Goal: Communication & Community: Connect with others

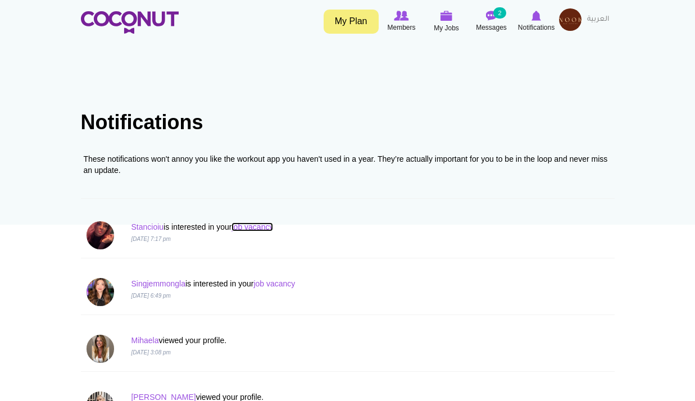
click at [251, 229] on link "job vacancy" at bounding box center [252, 226] width 42 height 9
click at [153, 226] on link "Stancioiu" at bounding box center [147, 226] width 33 height 9
click at [267, 284] on link "job vacancy" at bounding box center [274, 283] width 42 height 9
click at [153, 279] on link "Singjemmongla" at bounding box center [158, 283] width 54 height 9
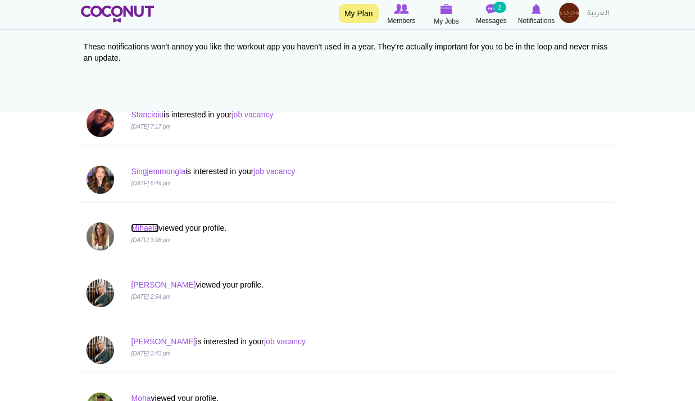
click at [150, 228] on link "Mihaela" at bounding box center [145, 228] width 28 height 9
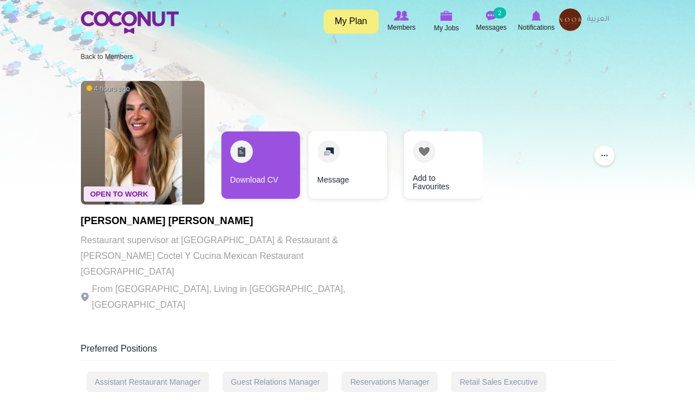
click at [223, 260] on p "Restaurant supervisor at Masti Indian Bar & Restaurant & Esperanza Coctel Y Cuc…" at bounding box center [235, 256] width 309 height 47
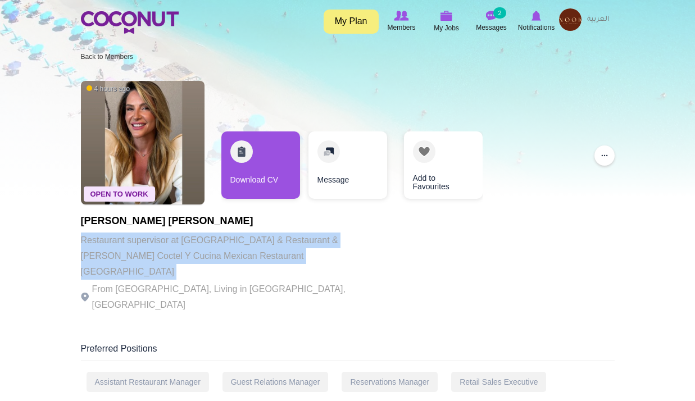
click at [223, 260] on p "Restaurant supervisor at Masti Indian Bar & Restaurant & Esperanza Coctel Y Cuc…" at bounding box center [235, 256] width 309 height 47
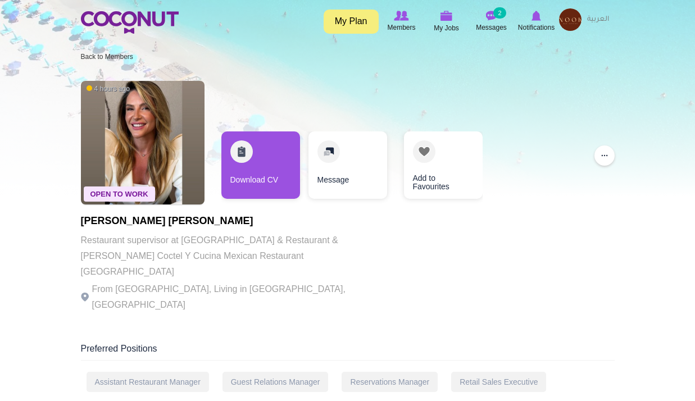
click at [539, 189] on div "Open To Work 4 hours ago Mihaela Andrei Restaurant supervisor at Masti Indian B…" at bounding box center [348, 197] width 534 height 245
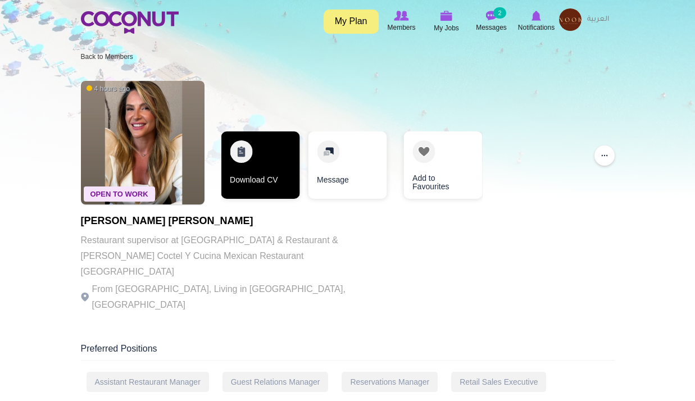
click at [273, 164] on link "Download CV" at bounding box center [260, 164] width 79 height 67
click at [272, 165] on link "Download CV" at bounding box center [260, 164] width 79 height 67
click at [229, 179] on link "Download CV" at bounding box center [260, 164] width 79 height 67
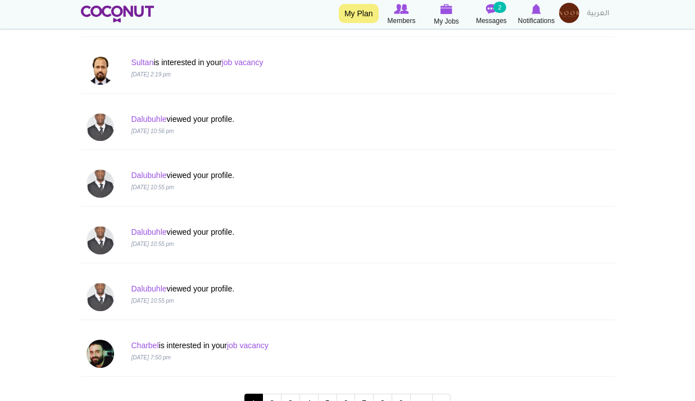
scroll to position [1011, 0]
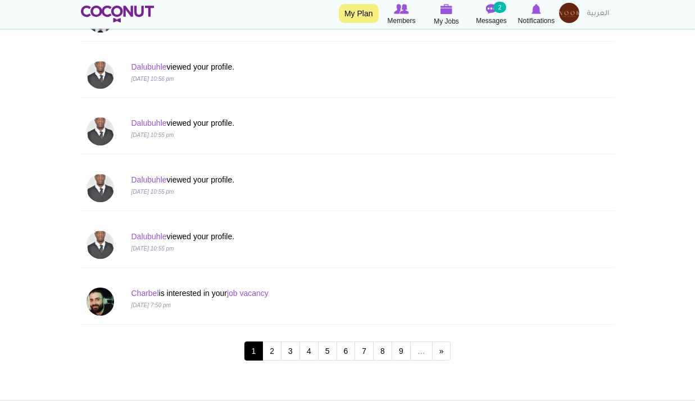
click at [567, 12] on img at bounding box center [569, 13] width 20 height 20
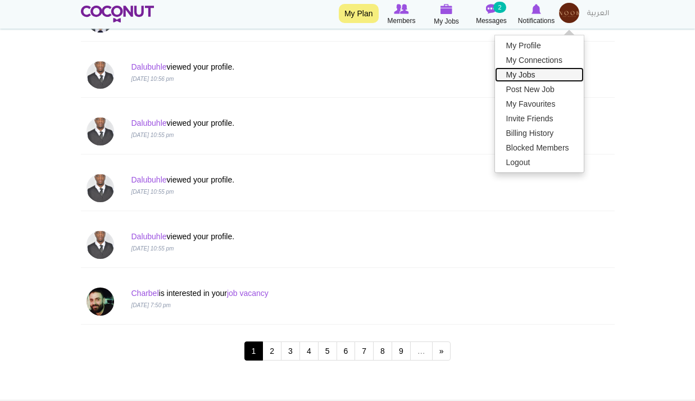
click at [533, 74] on link "My Jobs" at bounding box center [539, 74] width 89 height 15
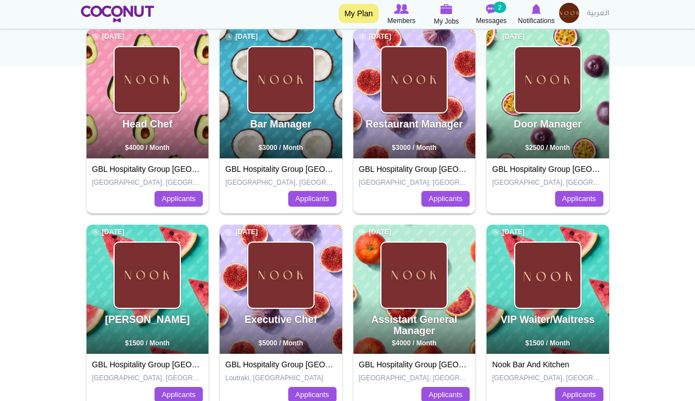
scroll to position [281, 0]
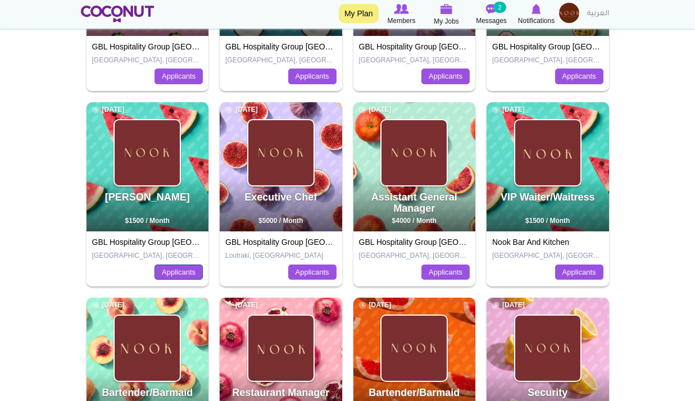
click at [181, 275] on link "Applicants" at bounding box center [178, 273] width 48 height 16
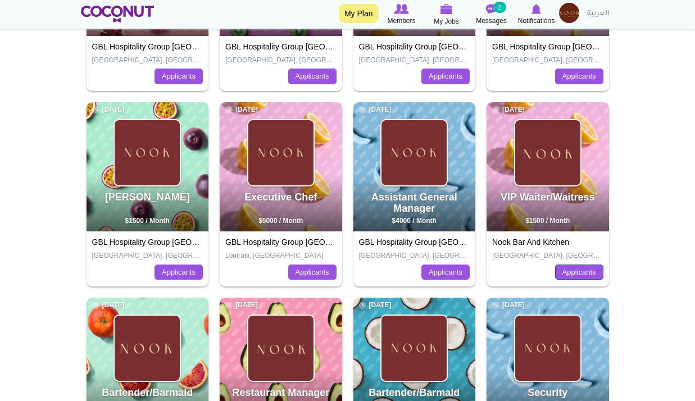
click at [577, 265] on link "Applicants" at bounding box center [579, 273] width 48 height 16
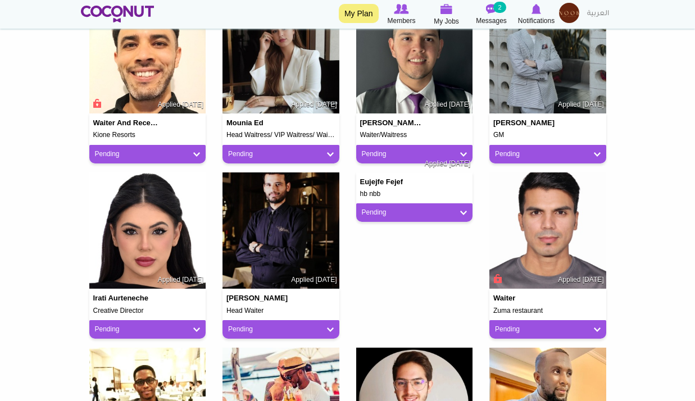
scroll to position [393, 0]
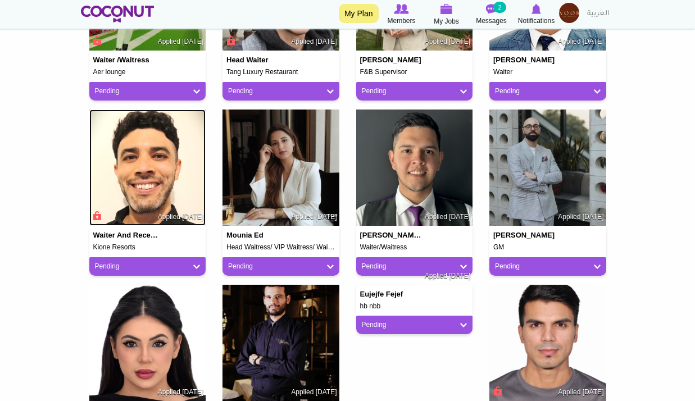
click at [164, 175] on img at bounding box center [147, 168] width 117 height 117
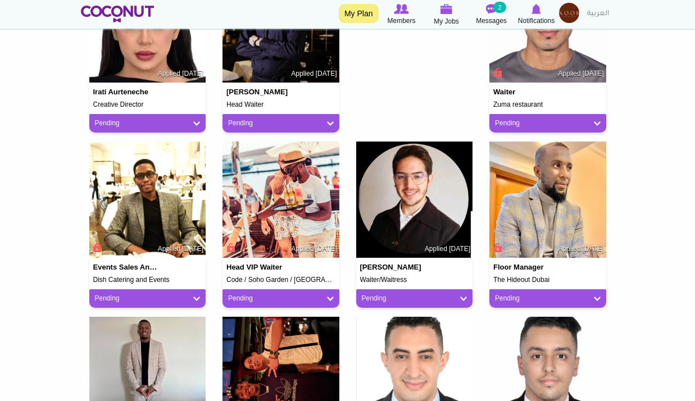
scroll to position [899, 0]
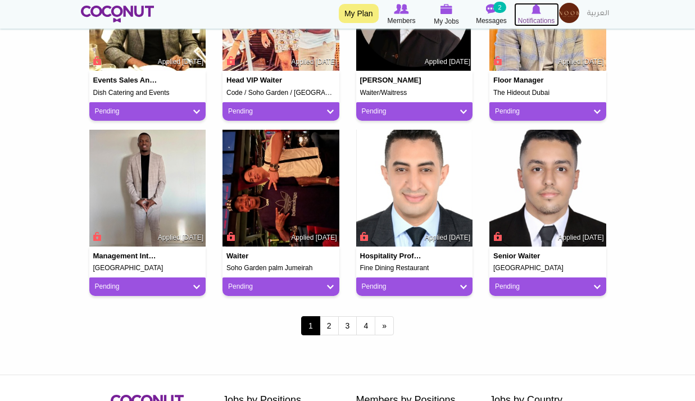
click at [537, 8] on img at bounding box center [536, 9] width 10 height 10
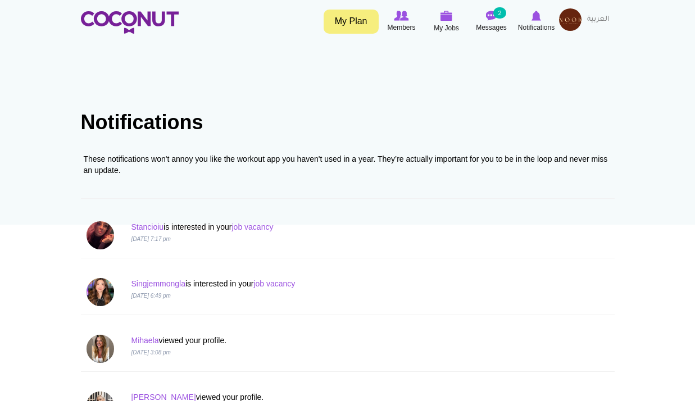
scroll to position [56, 0]
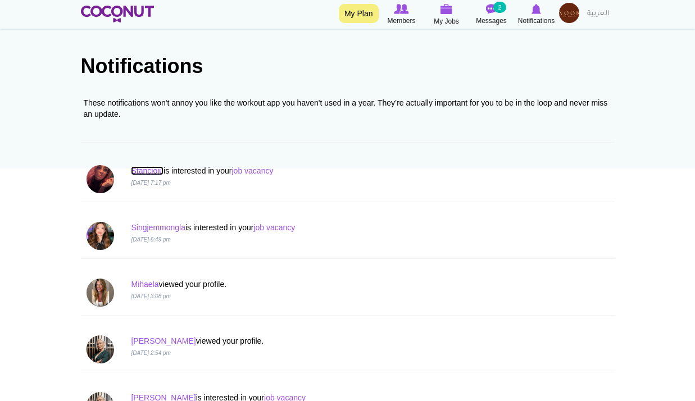
click at [139, 170] on link "Stancioiu" at bounding box center [147, 170] width 33 height 9
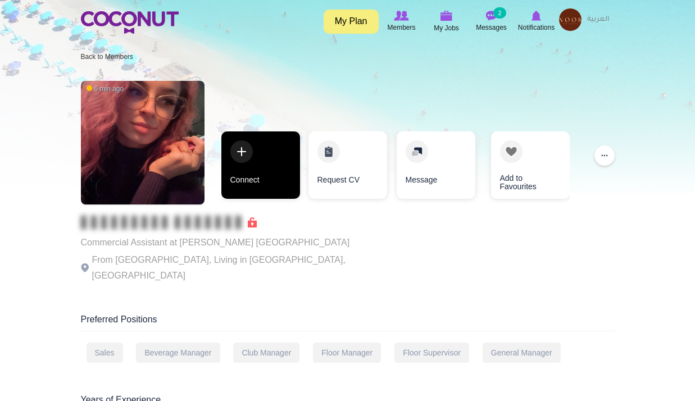
click at [292, 133] on link "Connect" at bounding box center [260, 164] width 79 height 67
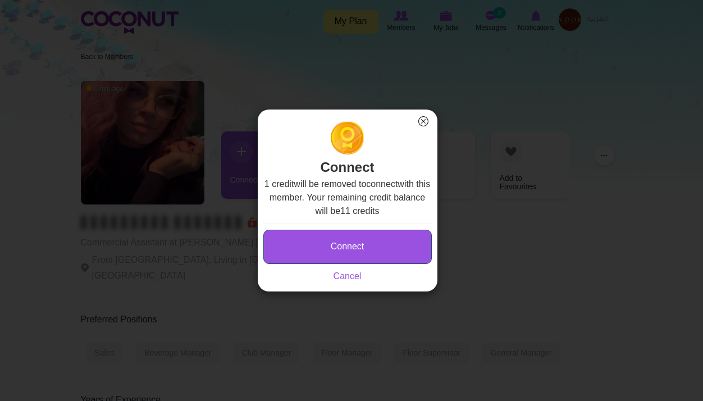
click at [313, 246] on button "Connect" at bounding box center [347, 247] width 169 height 34
